Goal: Check status: Check status

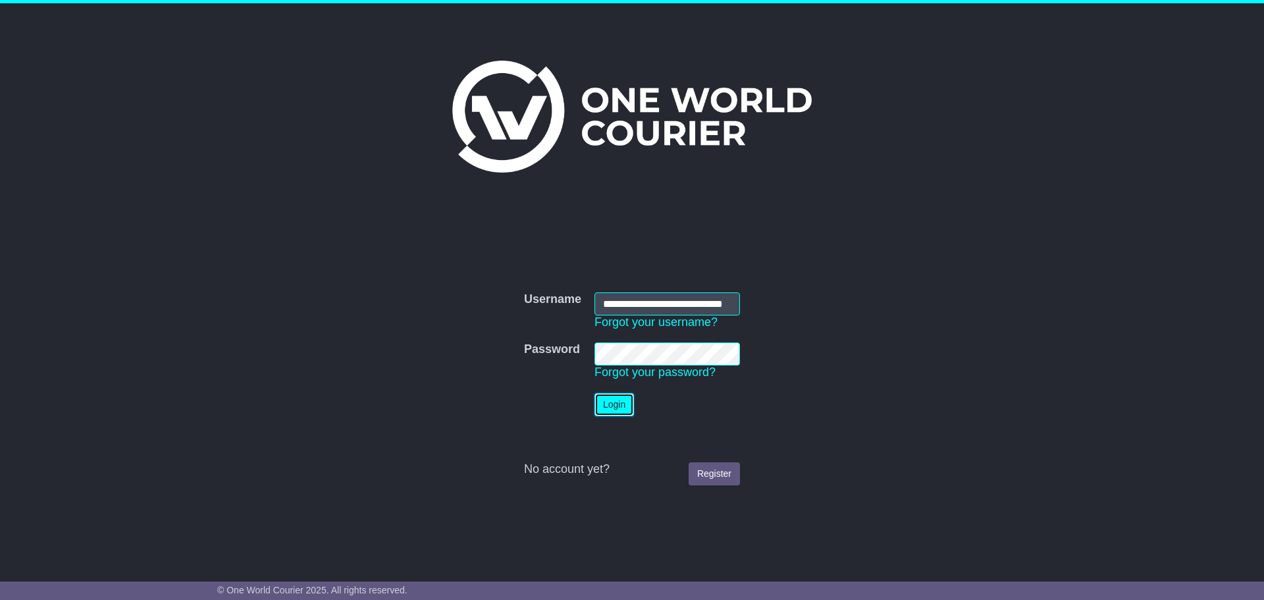
click at [616, 404] on button "Login" at bounding box center [615, 404] width 40 height 23
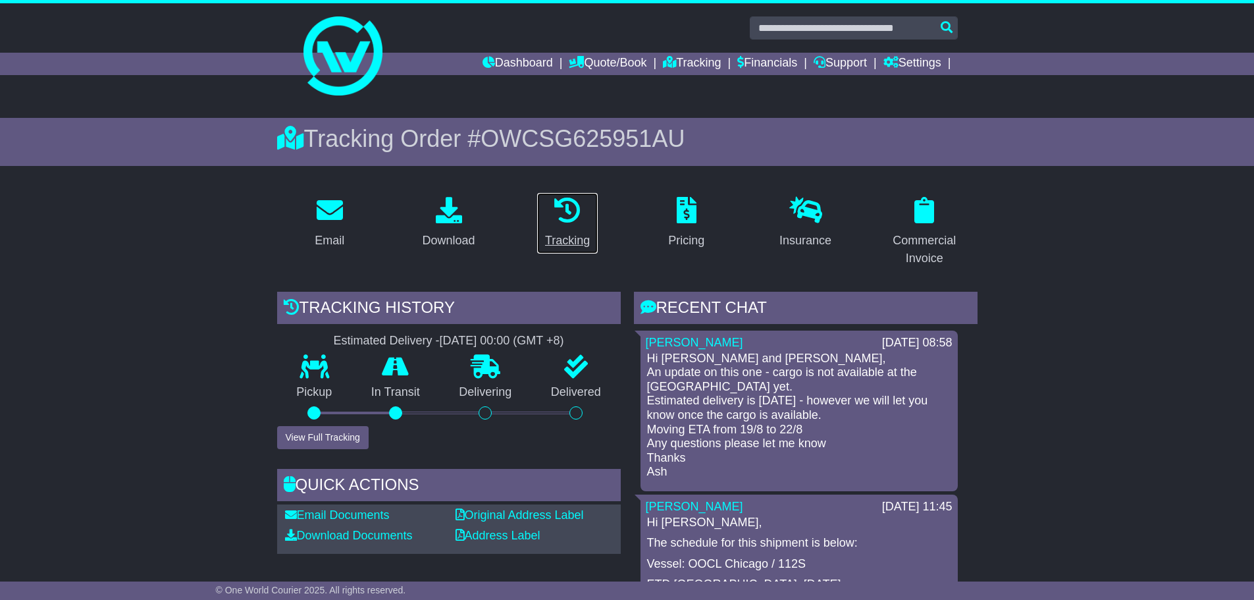
click at [564, 222] on icon at bounding box center [567, 210] width 26 height 26
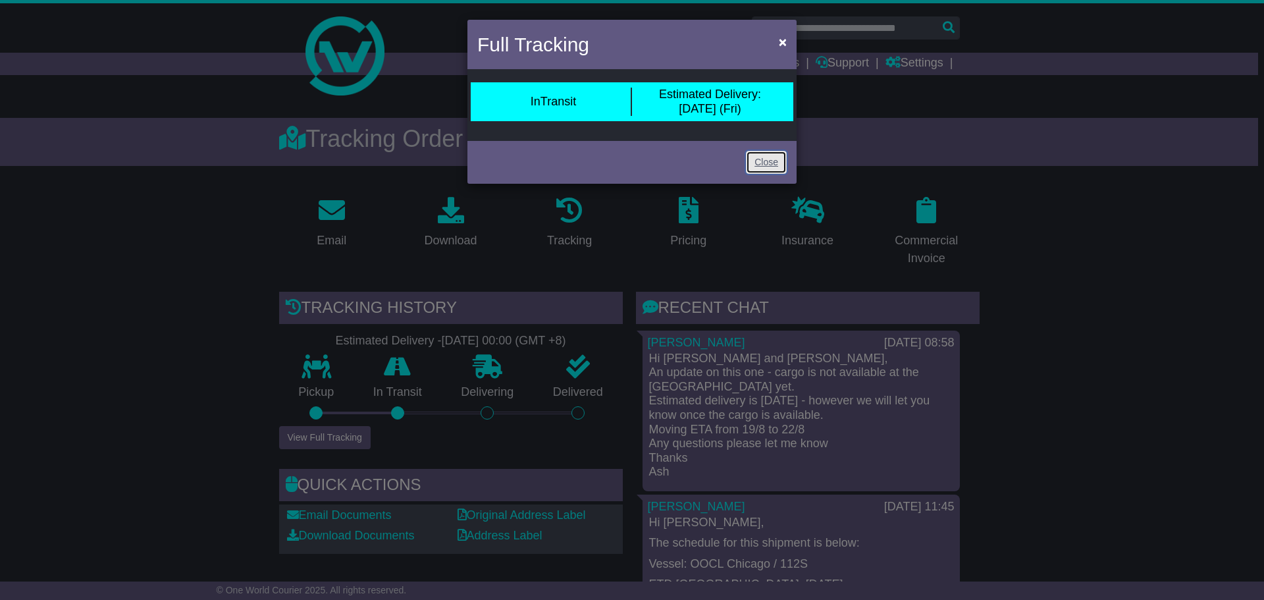
click at [776, 161] on link "Close" at bounding box center [766, 162] width 41 height 23
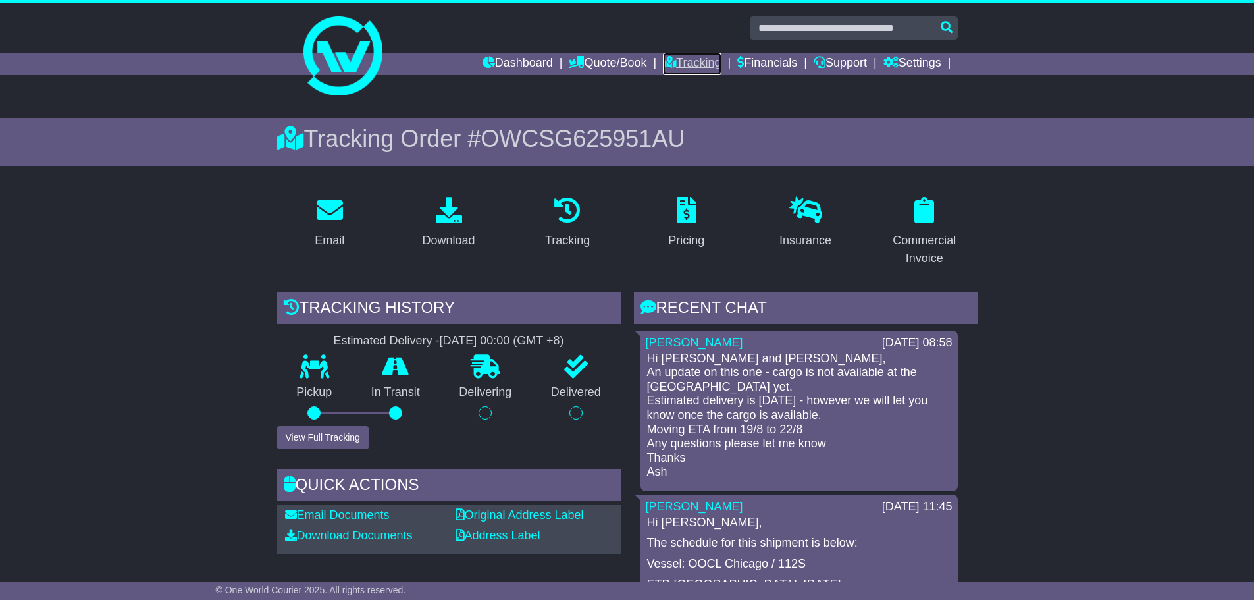
click at [687, 61] on link "Tracking" at bounding box center [692, 64] width 58 height 22
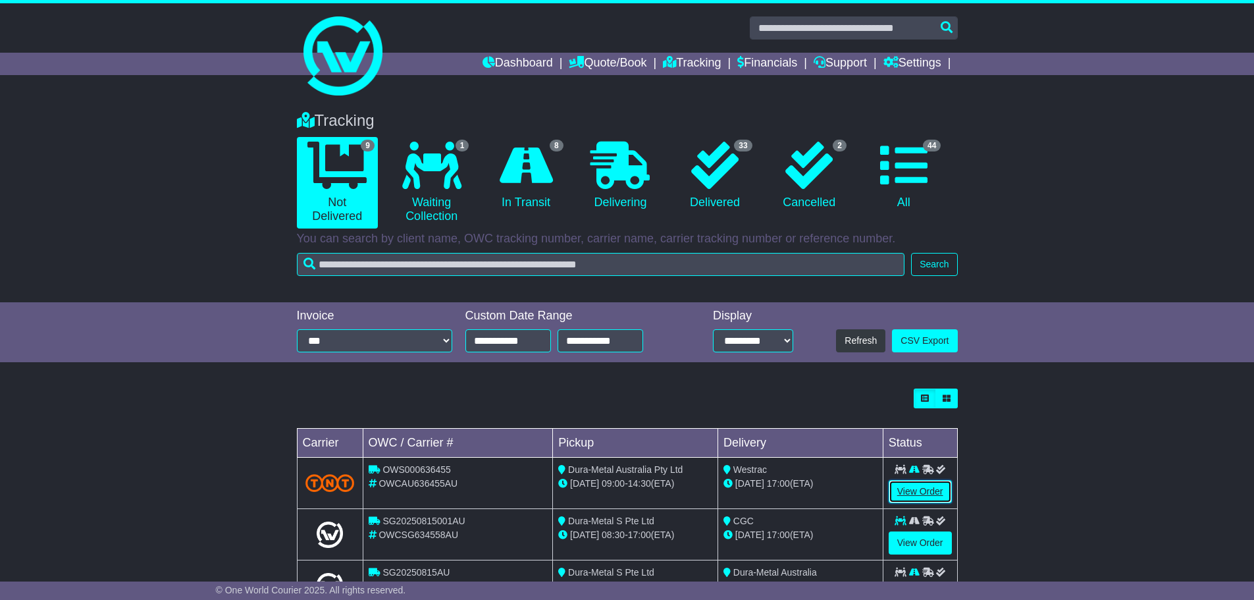
click at [917, 490] on link "View Order" at bounding box center [920, 491] width 63 height 23
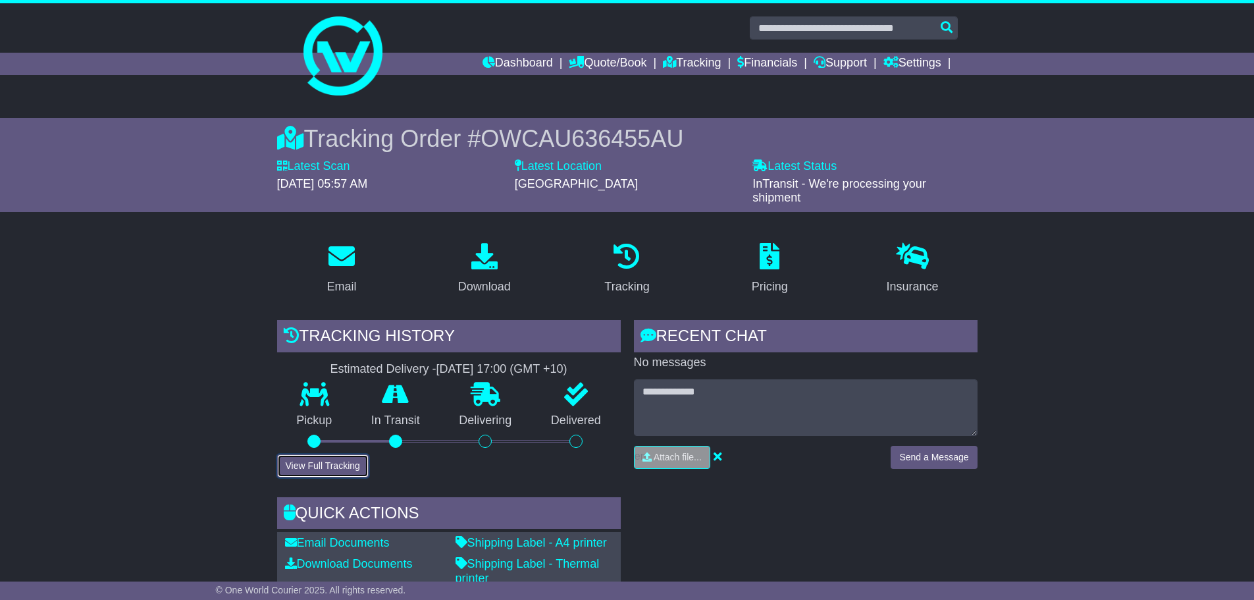
click at [315, 467] on button "View Full Tracking" at bounding box center [323, 465] width 92 height 23
